Goal: Information Seeking & Learning: Learn about a topic

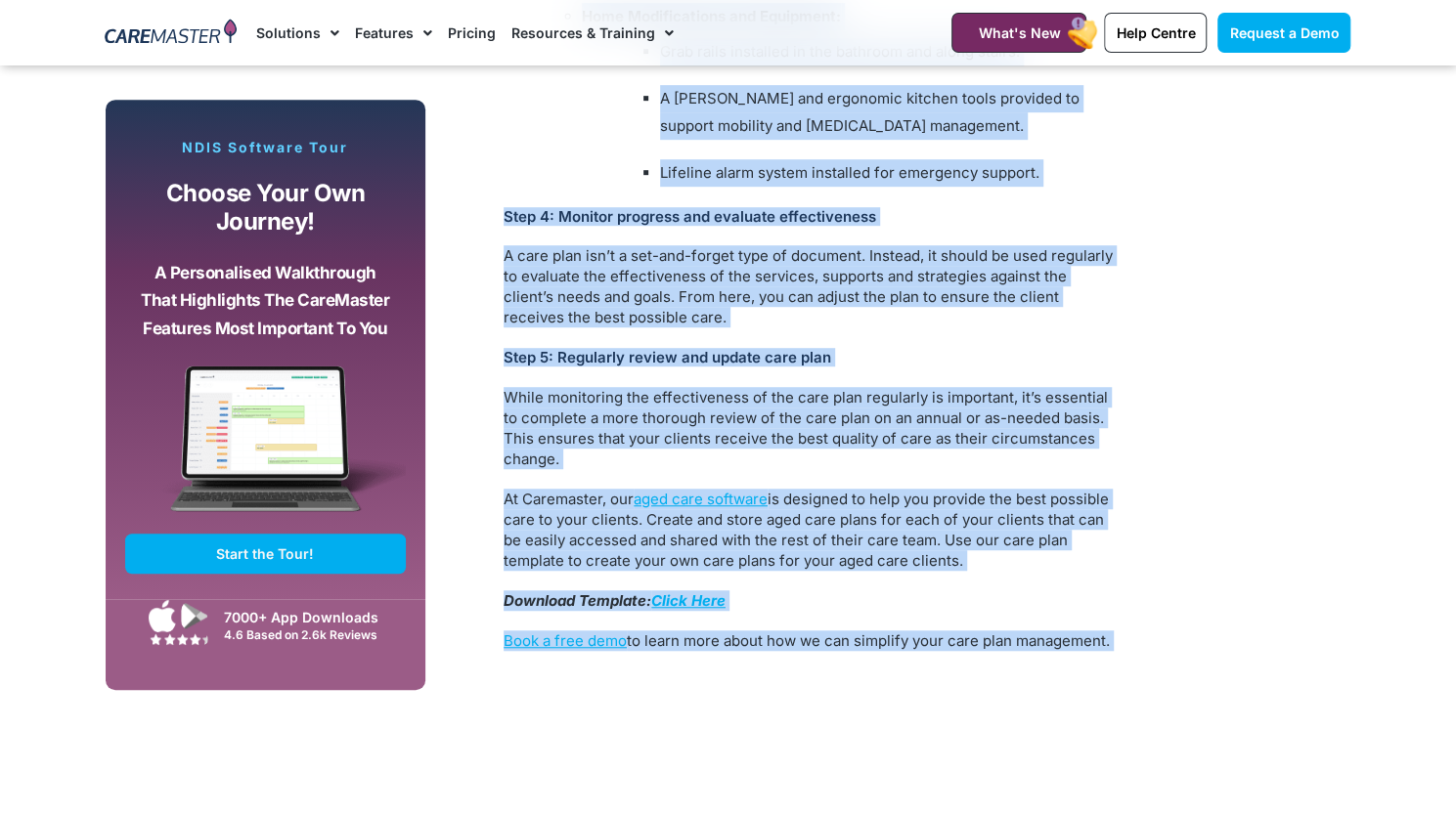
scroll to position [5116, 0]
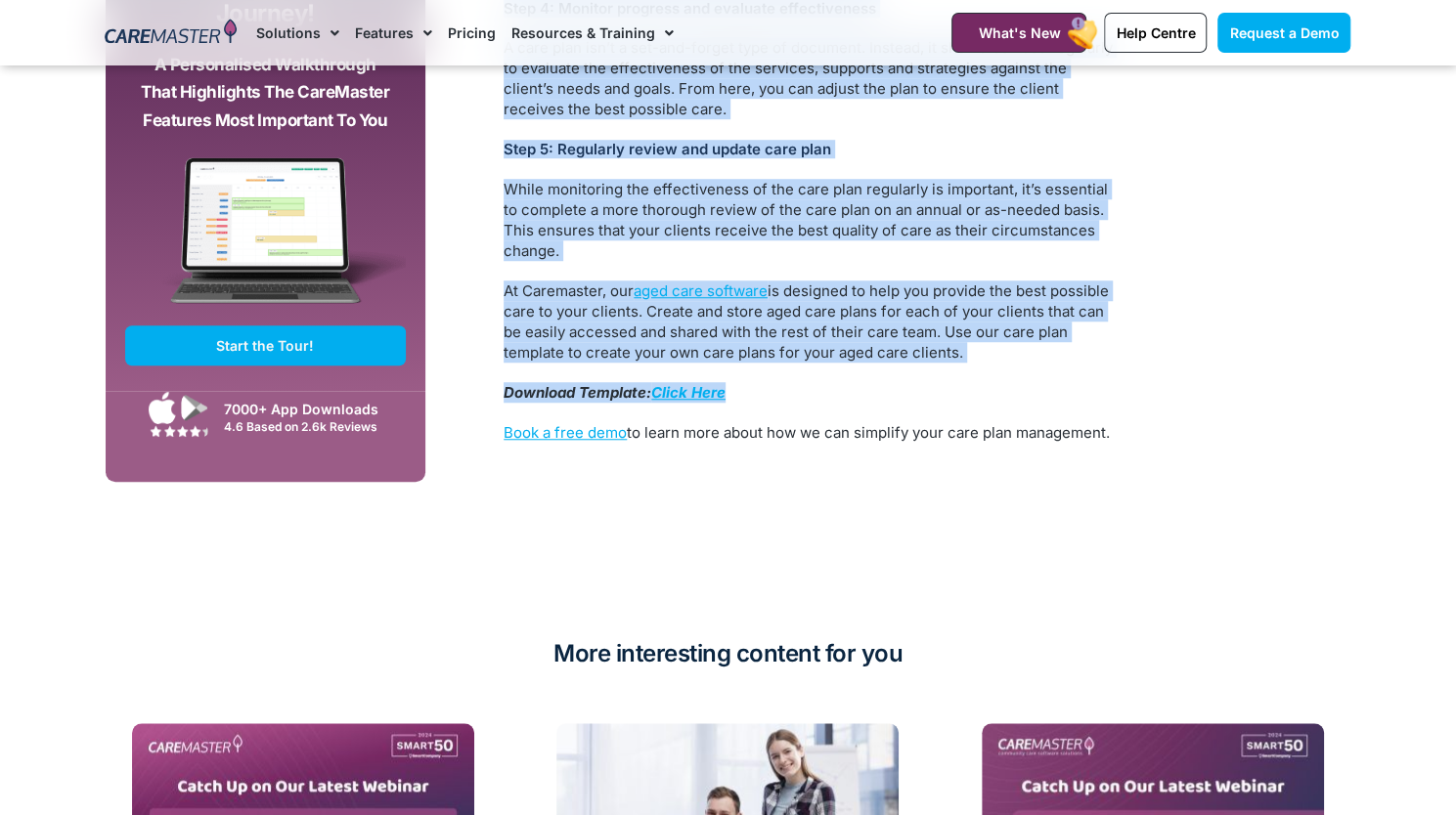
drag, startPoint x: 503, startPoint y: 298, endPoint x: 872, endPoint y: 351, distance: 372.8
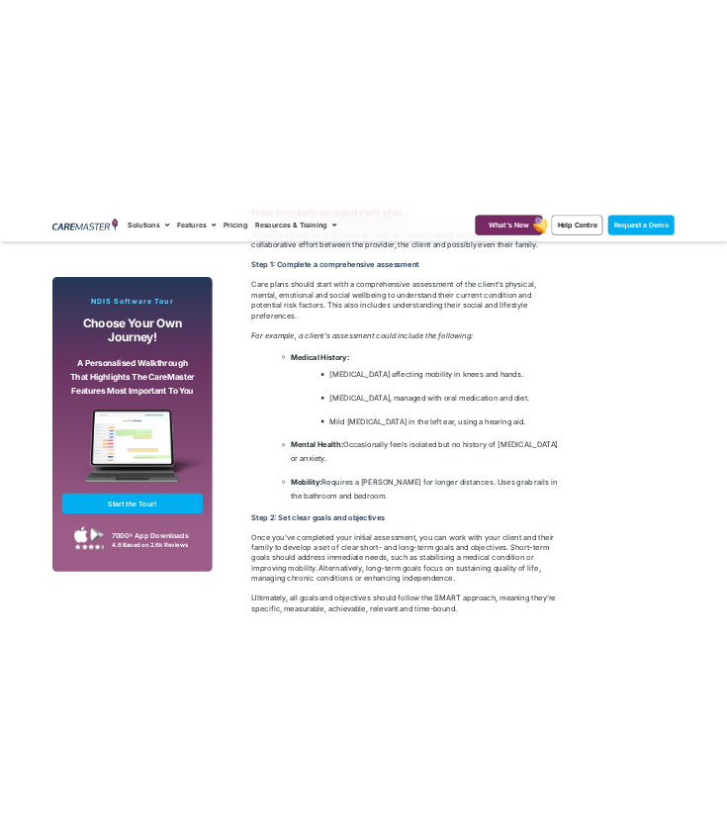
scroll to position [2538, 0]
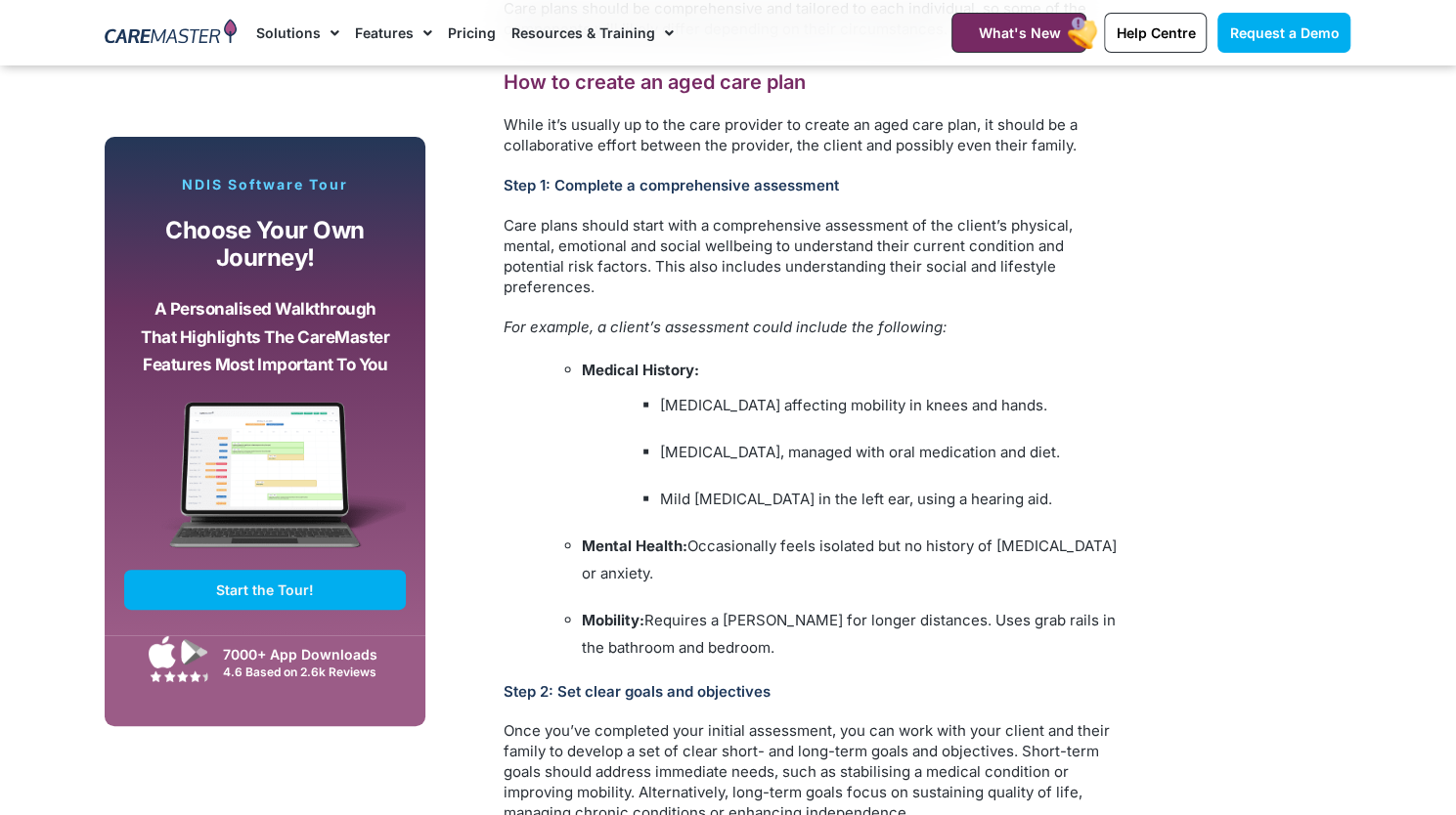
drag, startPoint x: 1119, startPoint y: 519, endPoint x: 502, endPoint y: 128, distance: 730.5
copy div "While it’s usually up to the care provider to create an aged care plan, it shou…"
